Goal: Task Accomplishment & Management: Manage account settings

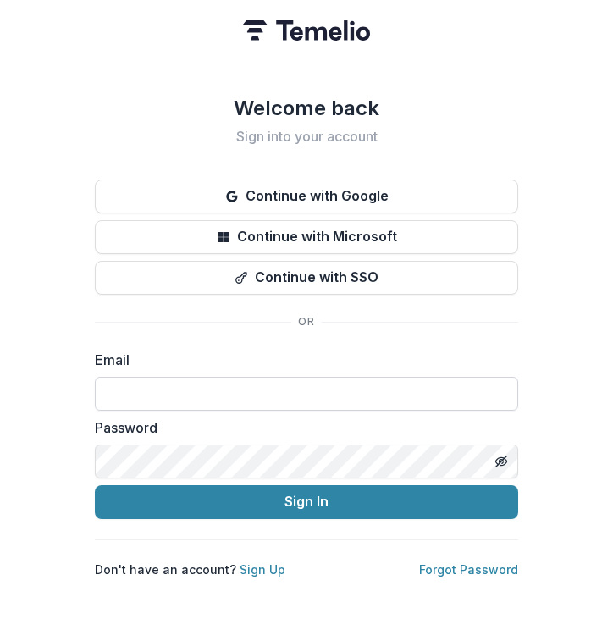
click at [206, 392] on input at bounding box center [306, 394] width 423 height 34
type input "**********"
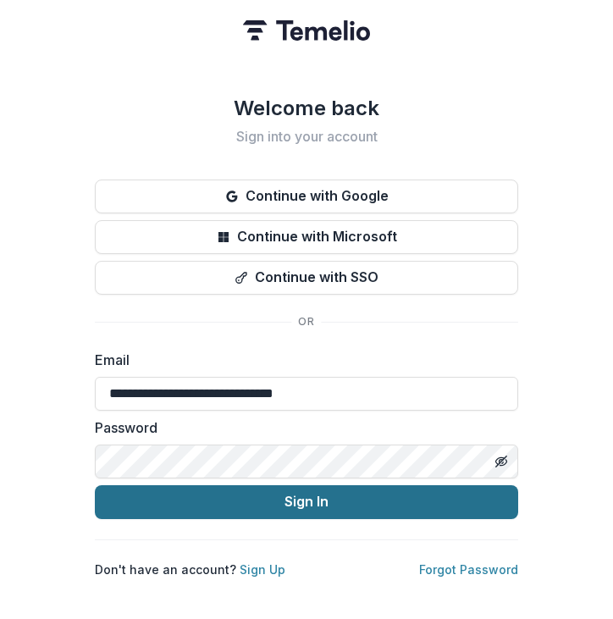
click at [206, 501] on button "Sign In" at bounding box center [306, 502] width 423 height 34
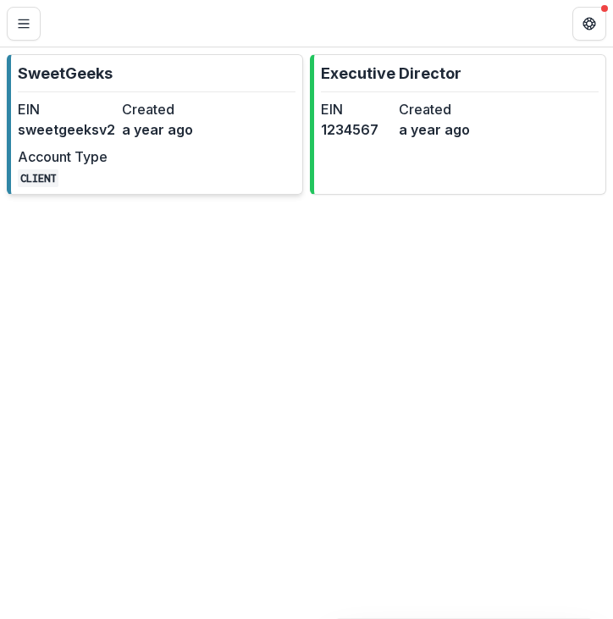
click at [186, 174] on div "EIN sweetgeeksv2 Created a year ago Account Type CLIENT" at bounding box center [118, 143] width 201 height 88
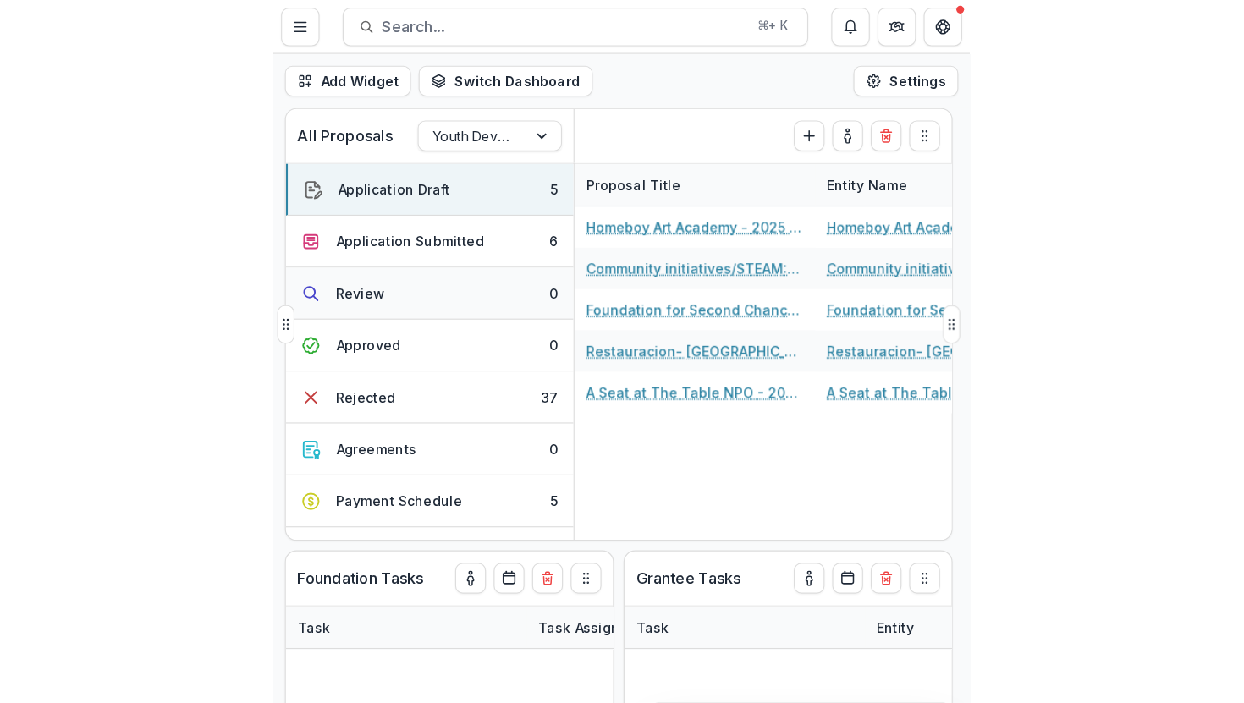
scroll to position [3, 0]
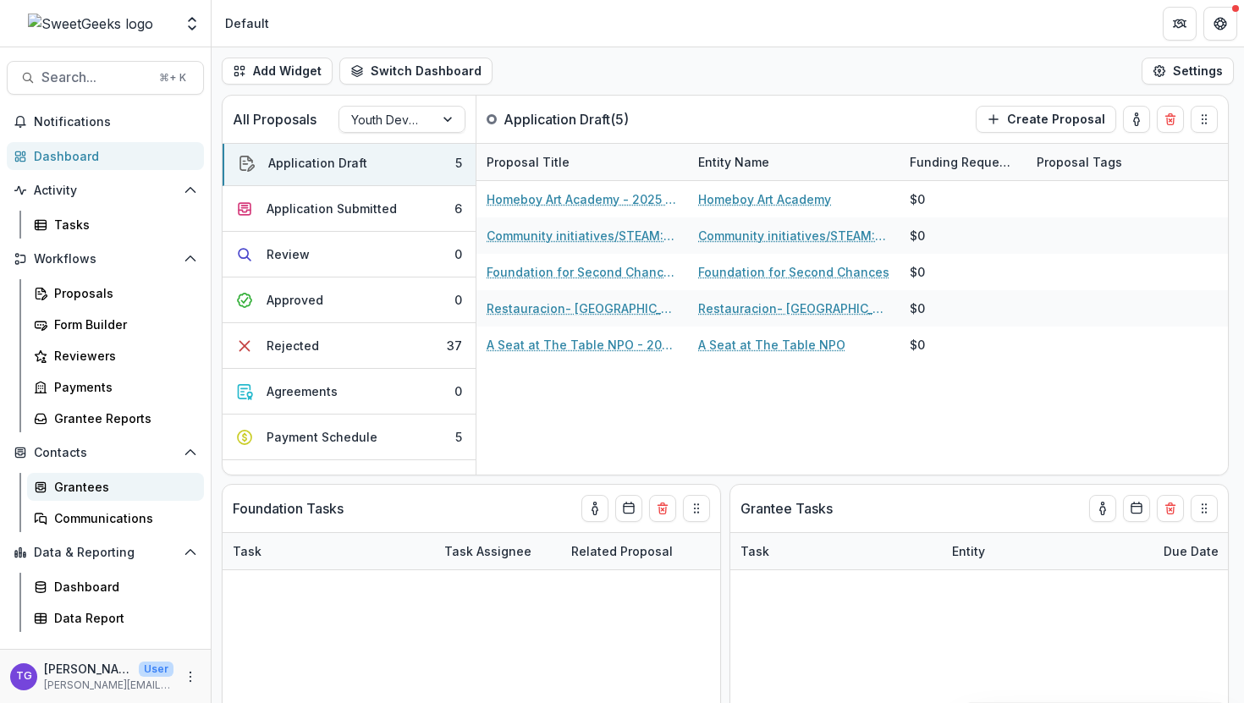
click at [101, 487] on div "Grantees" at bounding box center [122, 487] width 136 height 18
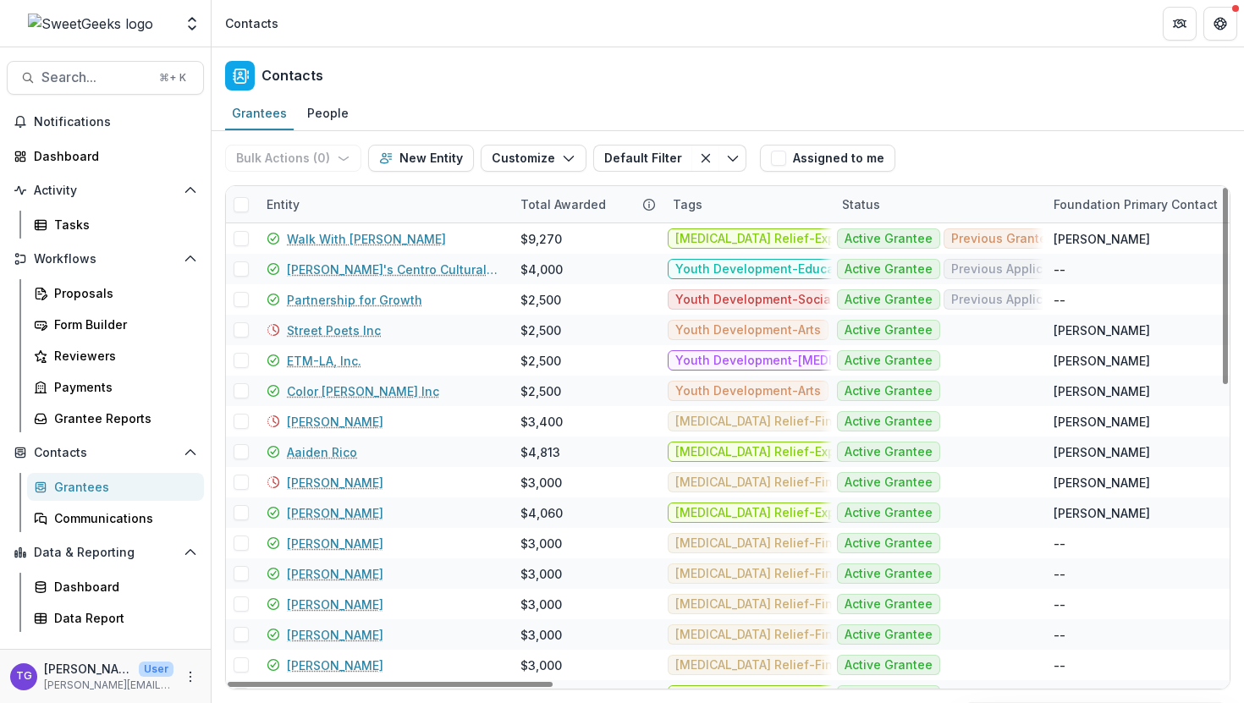
click at [416, 207] on div "Entity" at bounding box center [384, 204] width 254 height 36
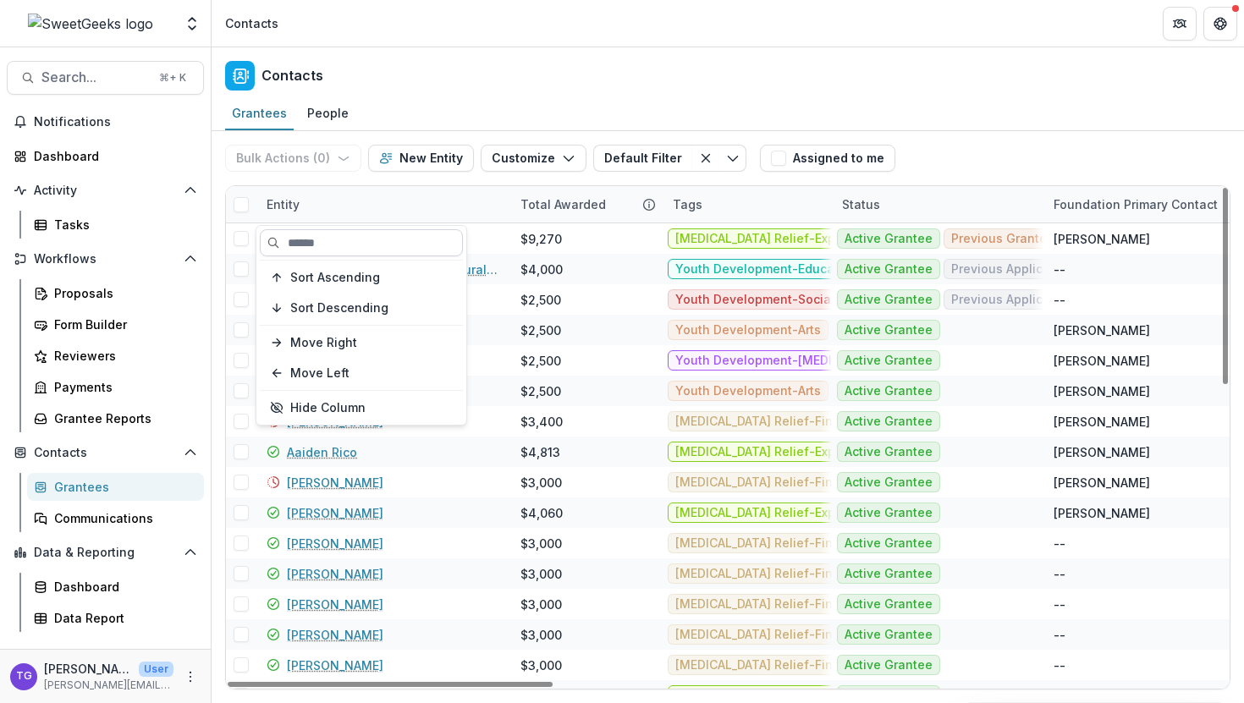
click at [378, 238] on input at bounding box center [361, 242] width 203 height 27
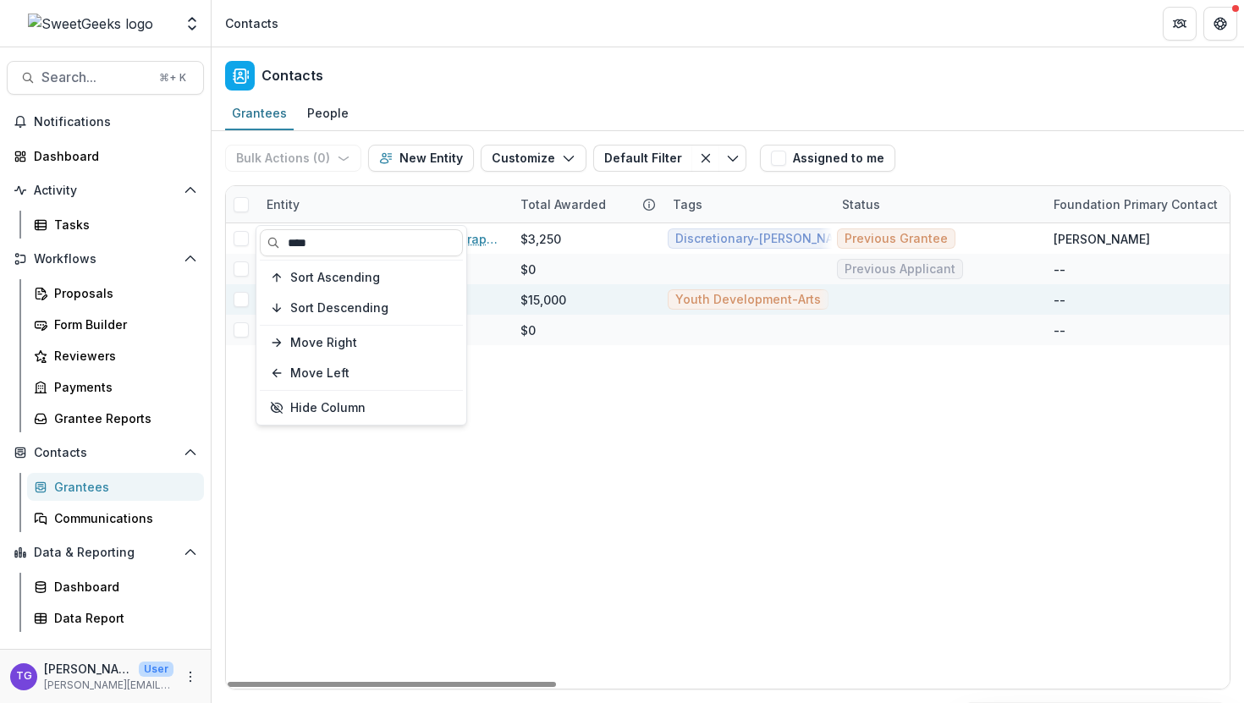
type input "****"
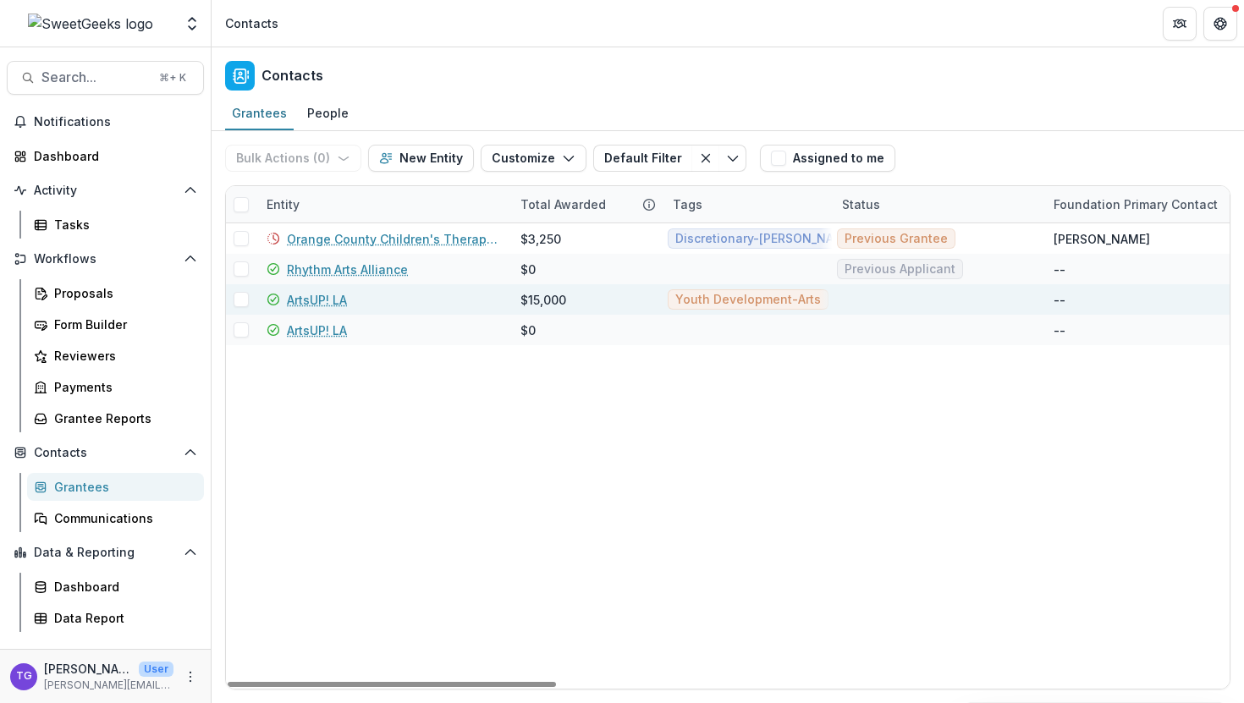
click at [555, 301] on div "$15,000" at bounding box center [544, 300] width 46 height 18
click at [328, 298] on link "ArtsUP! LA" at bounding box center [317, 300] width 60 height 18
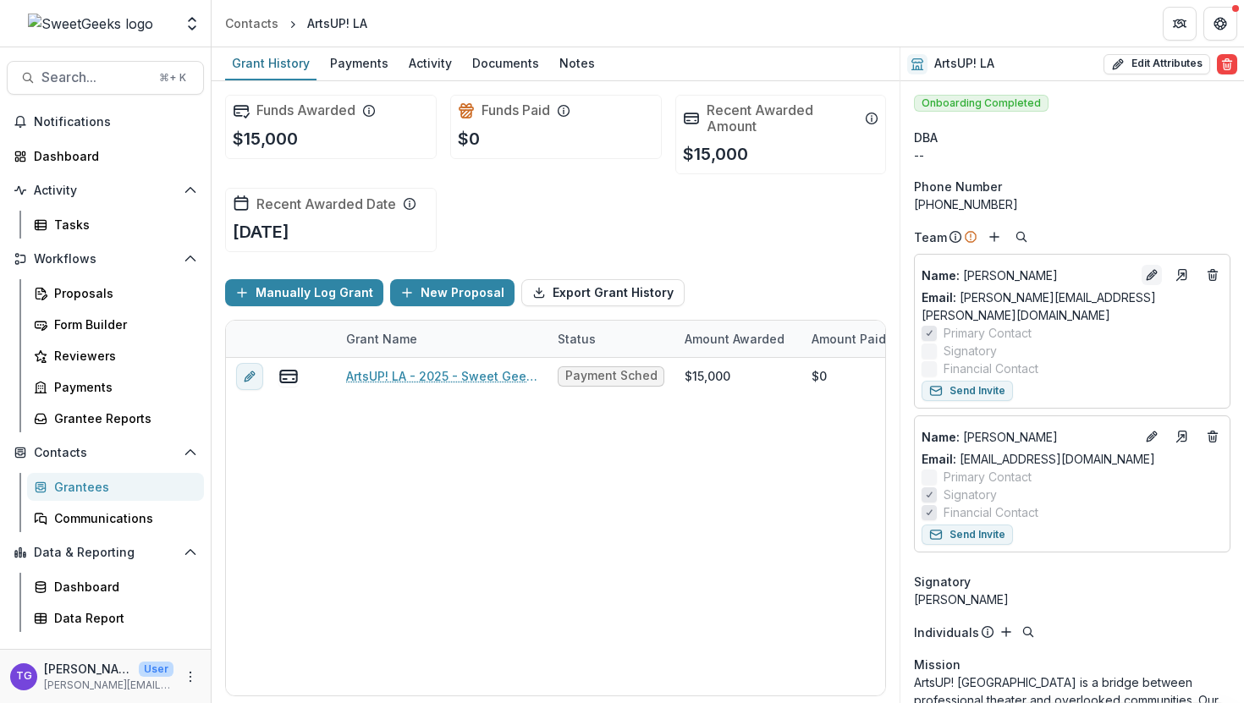
click at [612, 273] on icon "Edit" at bounding box center [1155, 272] width 4 height 4
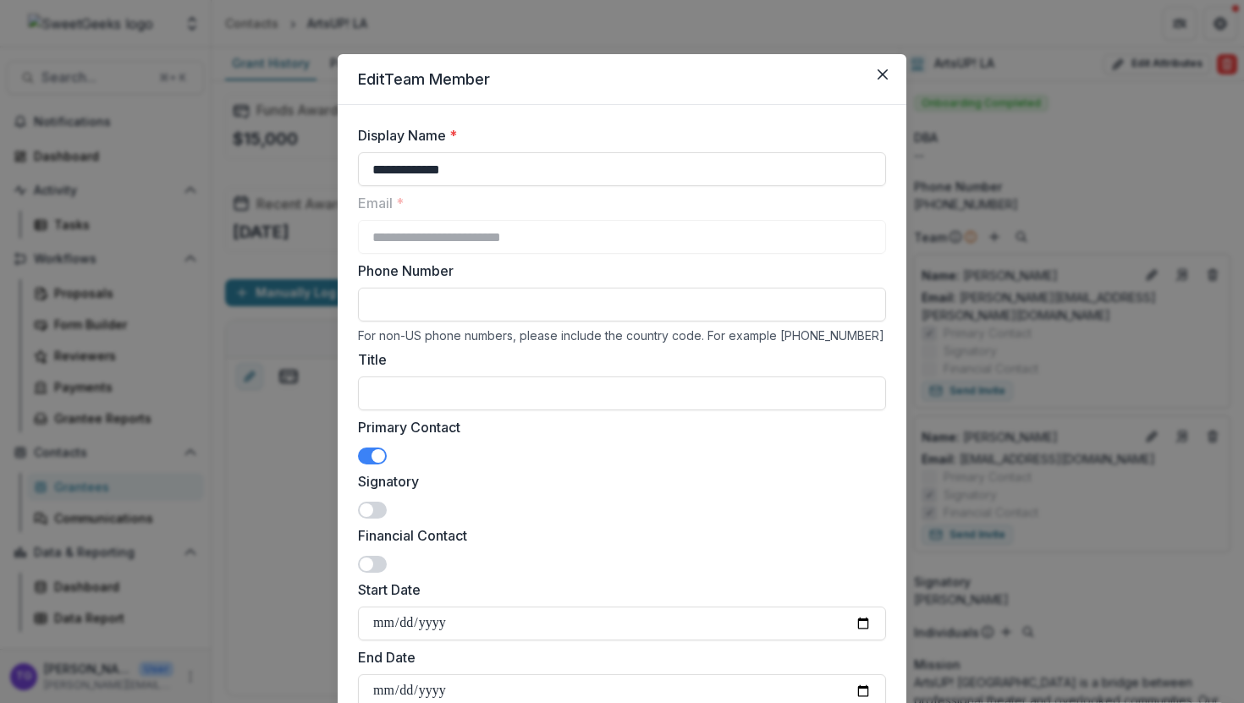
click at [369, 460] on span at bounding box center [372, 456] width 29 height 17
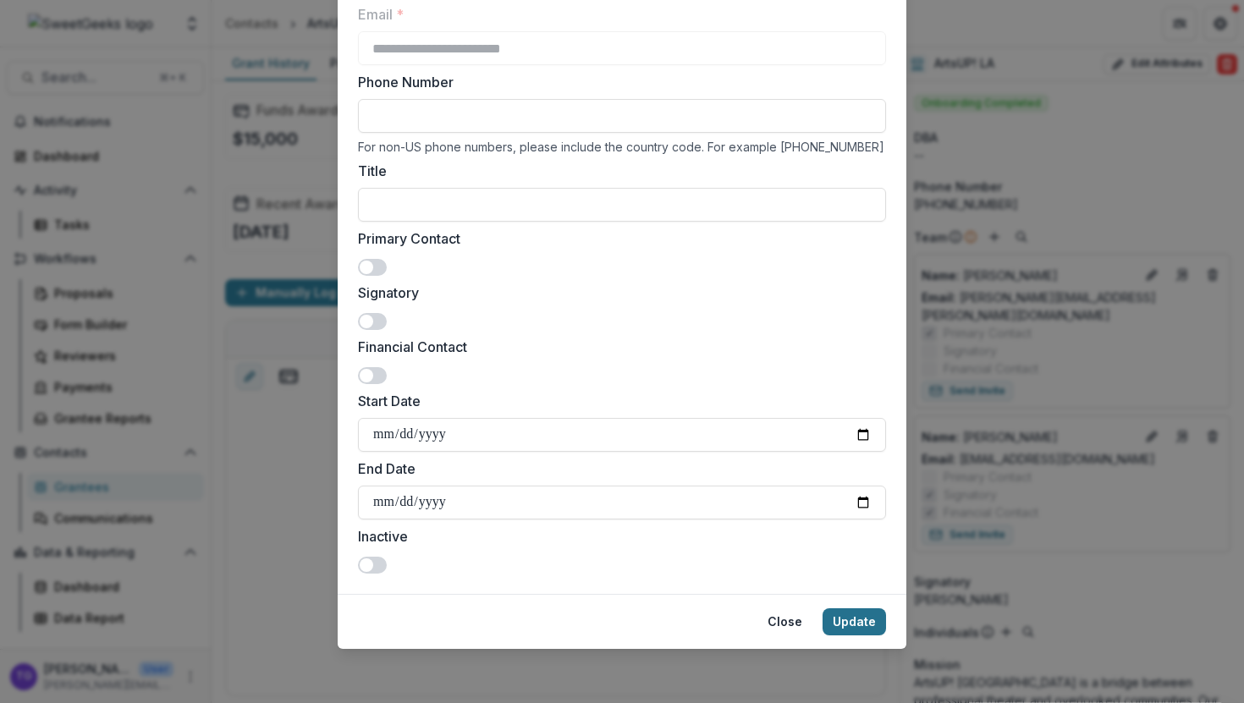
click at [612, 618] on button "Update" at bounding box center [854, 622] width 63 height 27
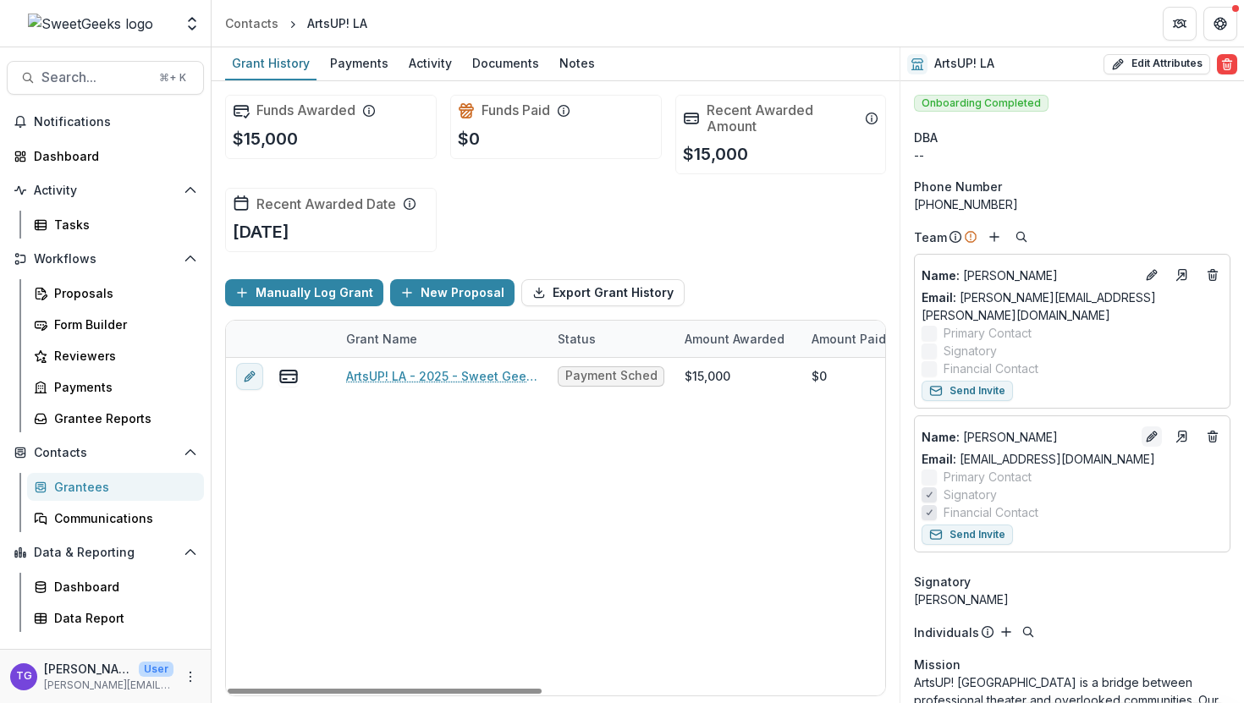
click at [612, 432] on icon "Edit" at bounding box center [1155, 434] width 4 height 4
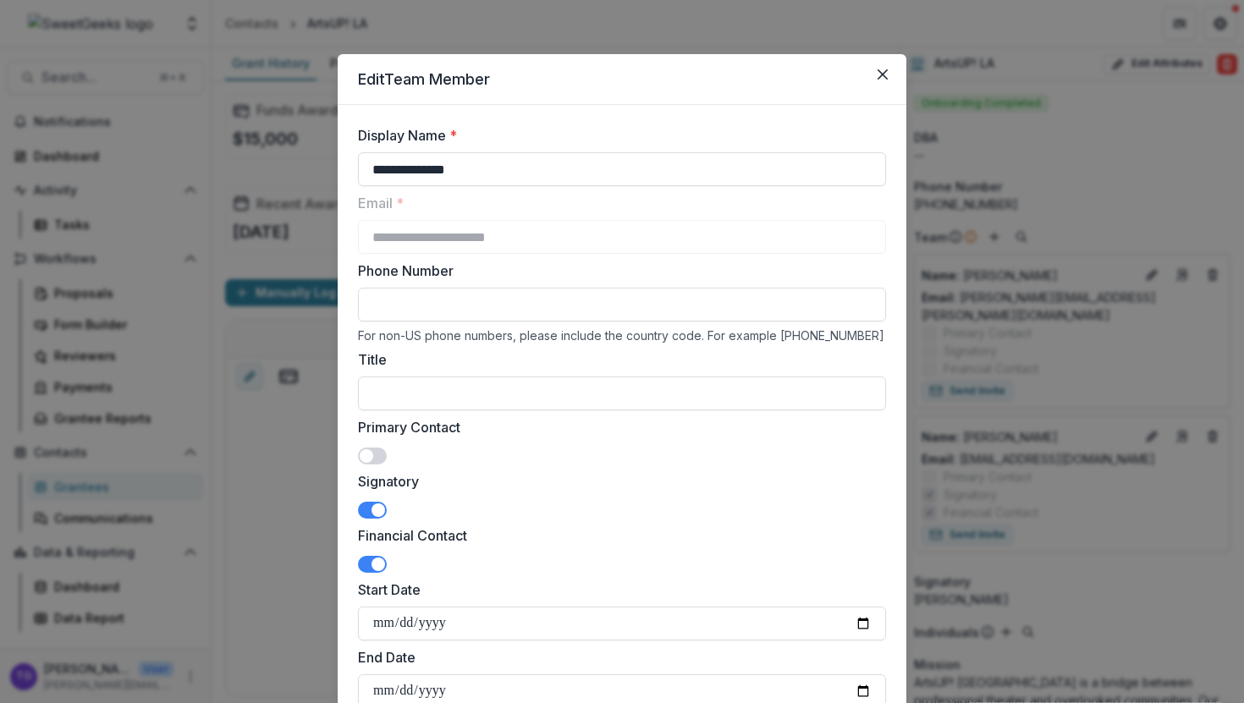
click at [367, 454] on span at bounding box center [367, 457] width 14 height 14
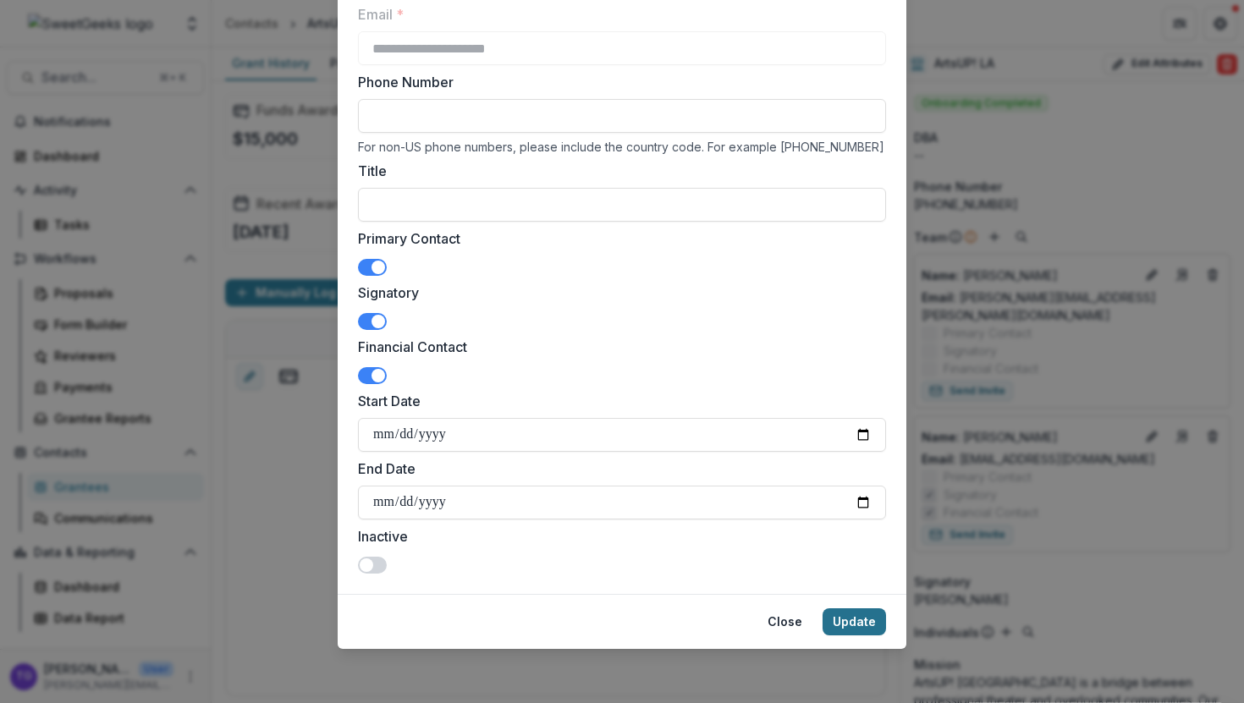
click at [612, 618] on button "Update" at bounding box center [854, 622] width 63 height 27
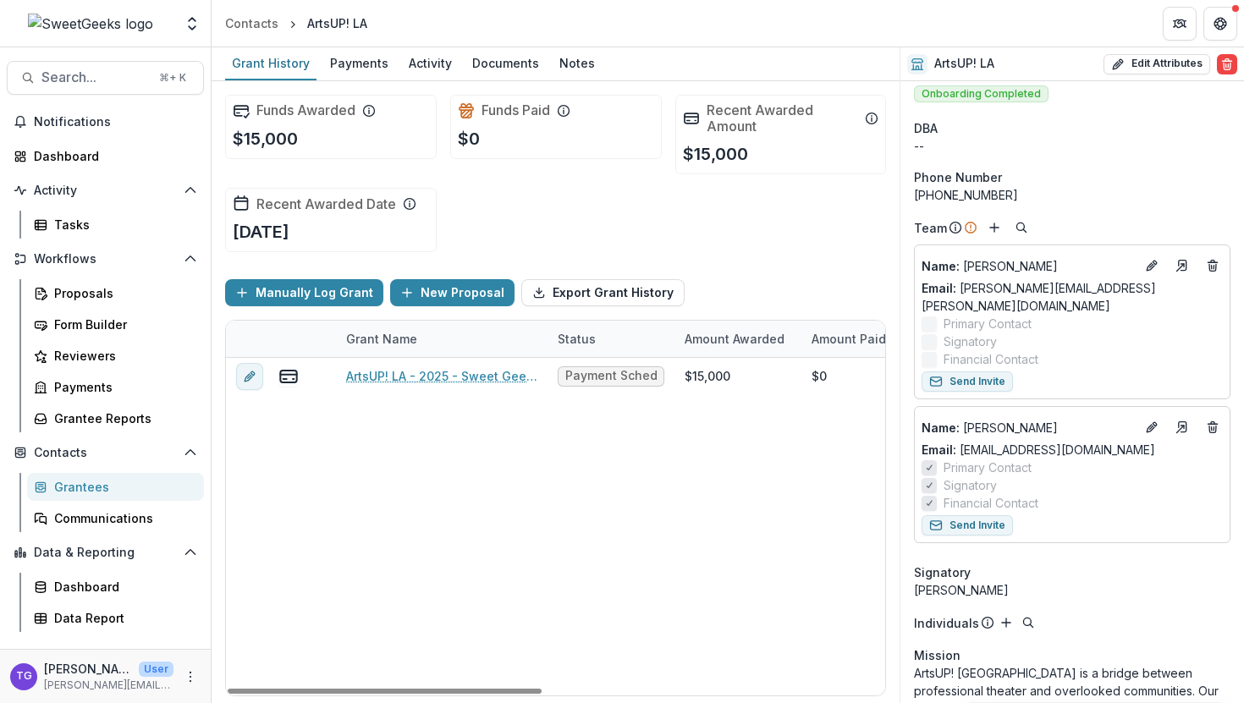
scroll to position [22, 0]
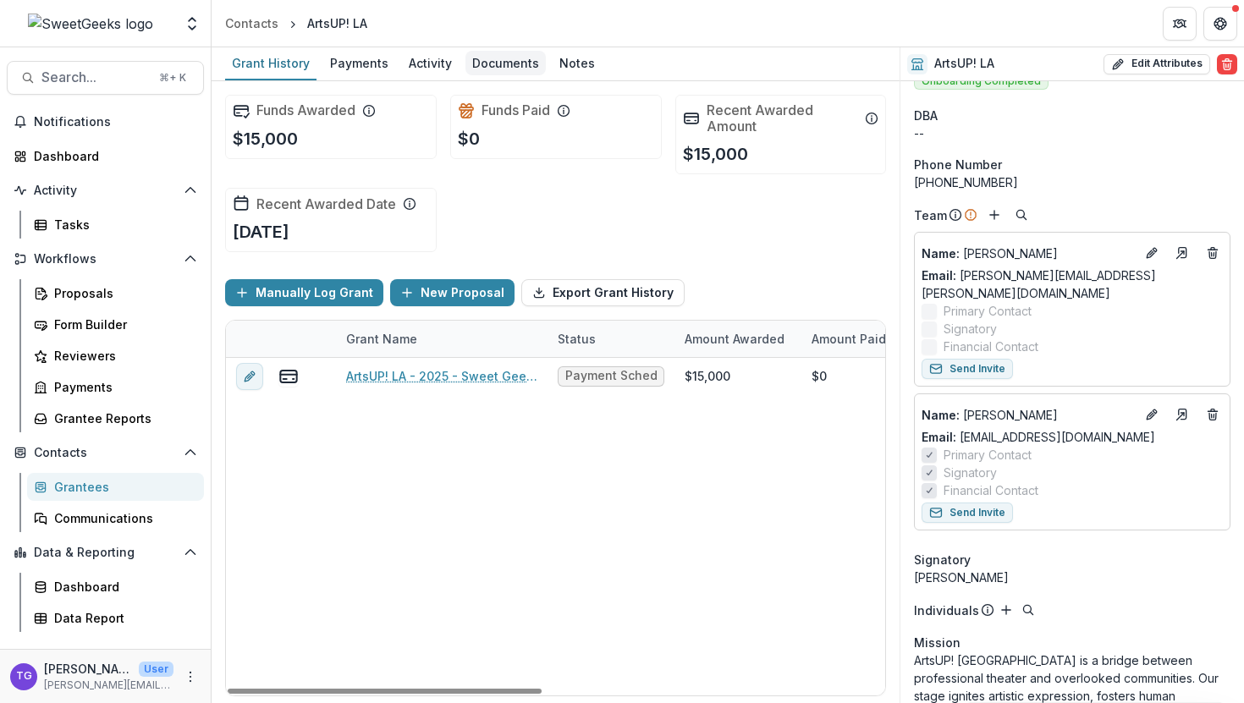
click at [488, 68] on div "Documents" at bounding box center [506, 63] width 80 height 25
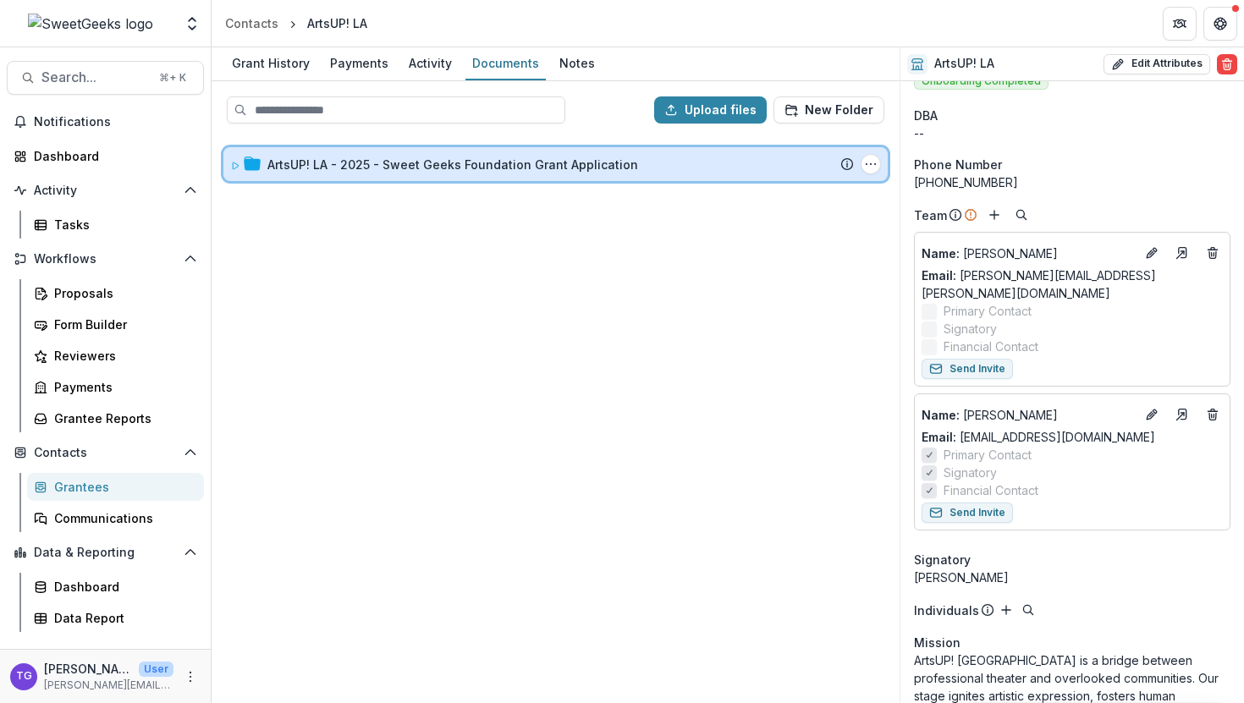
click at [234, 163] on icon at bounding box center [236, 166] width 6 height 7
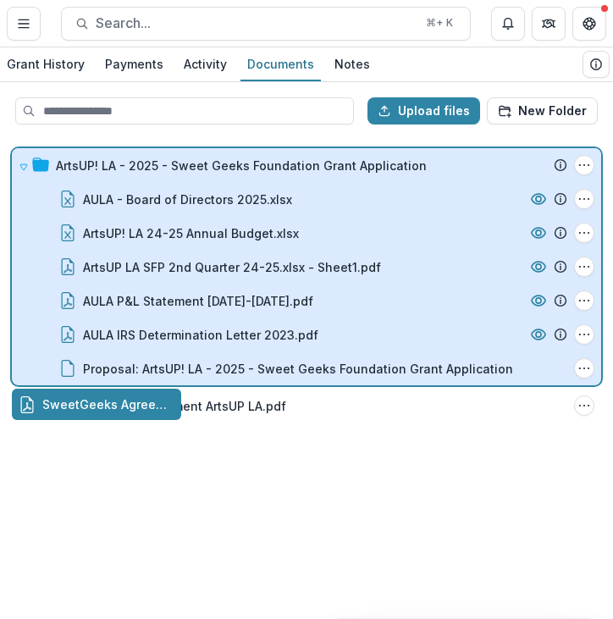
drag, startPoint x: 174, startPoint y: 409, endPoint x: 262, endPoint y: 166, distance: 258.4
click at [262, 166] on div "Upload files New Folder ArtsUP! LA - 2025 - Sweet Geeks Foundation Grant Applic…" at bounding box center [306, 350] width 613 height 537
